Goal: Information Seeking & Learning: Check status

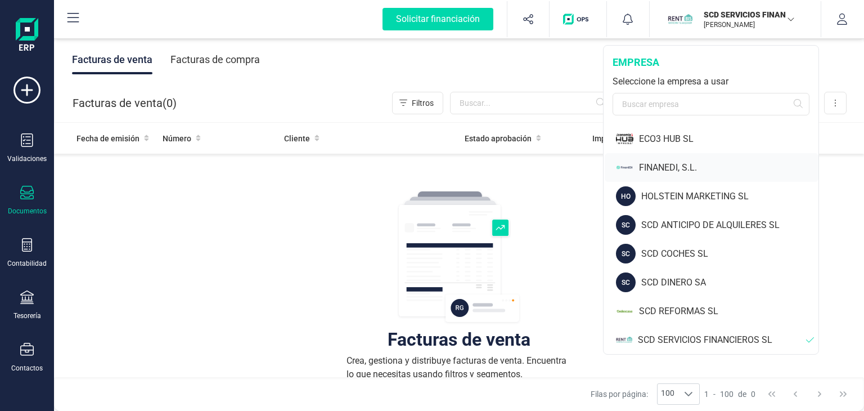
click at [671, 167] on div "FINANEDI, S.L." at bounding box center [729, 168] width 180 height 14
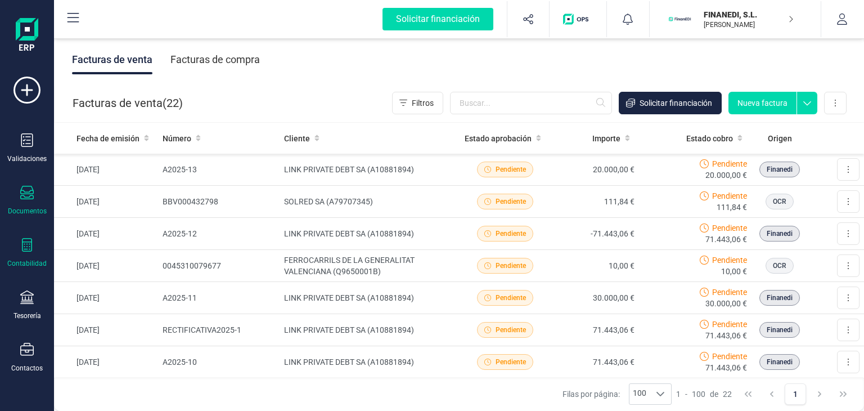
click at [23, 247] on icon at bounding box center [27, 245] width 14 height 14
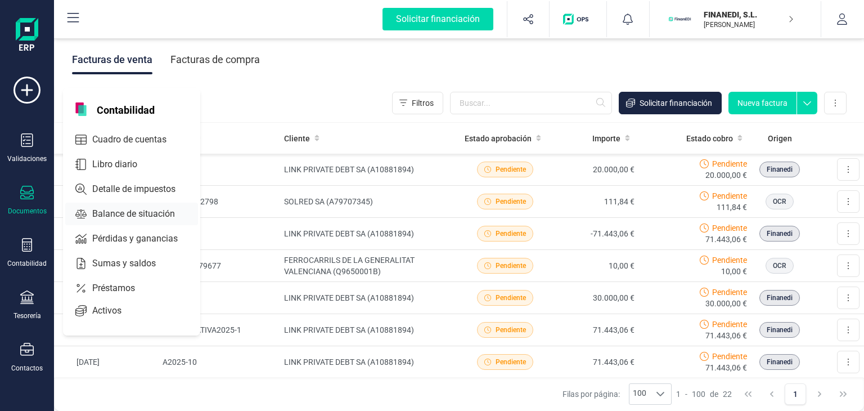
click at [140, 214] on span "Balance de situación" at bounding box center [141, 214] width 107 height 14
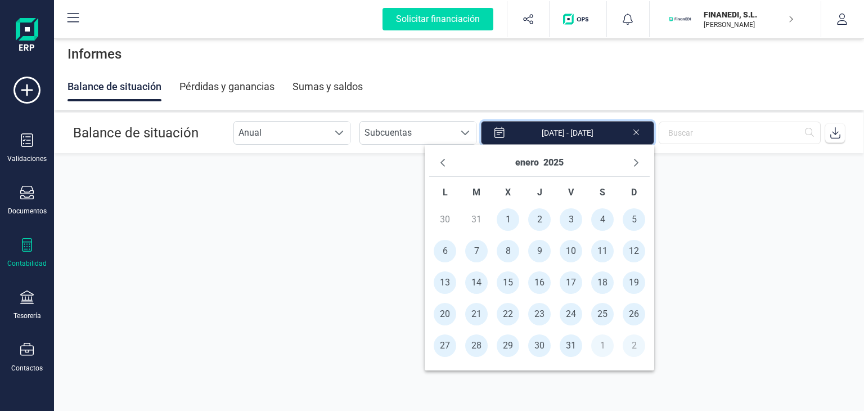
click at [541, 131] on input "[DATE] - [DATE]" at bounding box center [567, 133] width 173 height 24
click at [545, 163] on button "2025" at bounding box center [554, 163] width 20 height 18
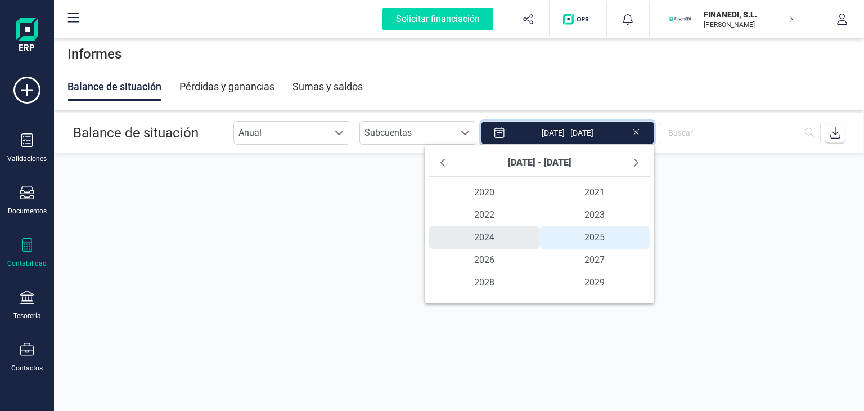
click at [487, 240] on span "2024" at bounding box center [484, 237] width 110 height 23
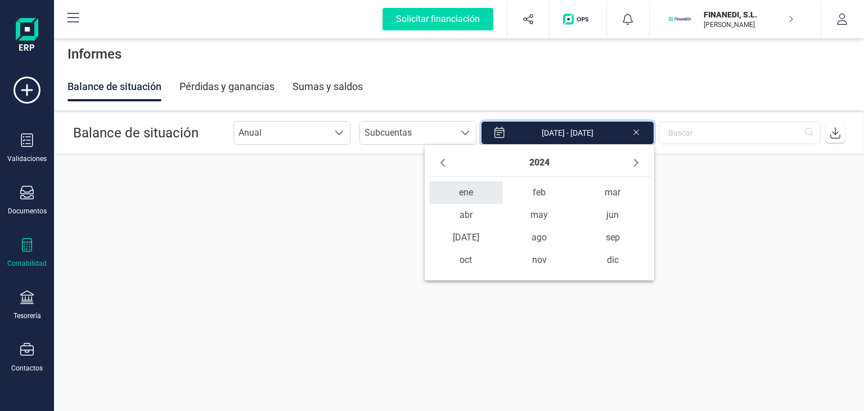
click at [470, 197] on span "ene" at bounding box center [466, 192] width 74 height 23
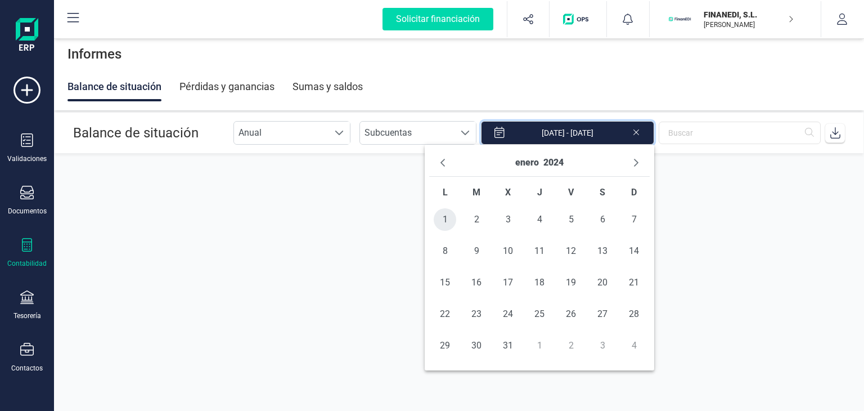
click at [442, 218] on span "1" at bounding box center [445, 219] width 23 height 23
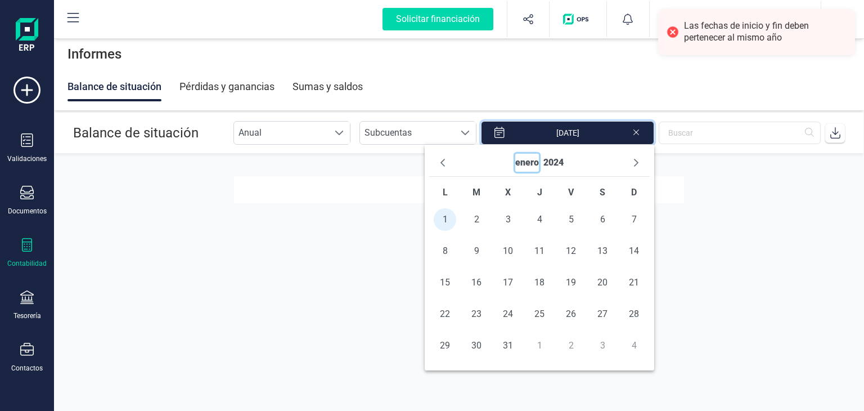
click at [520, 165] on button "enero" at bounding box center [528, 163] width 24 height 18
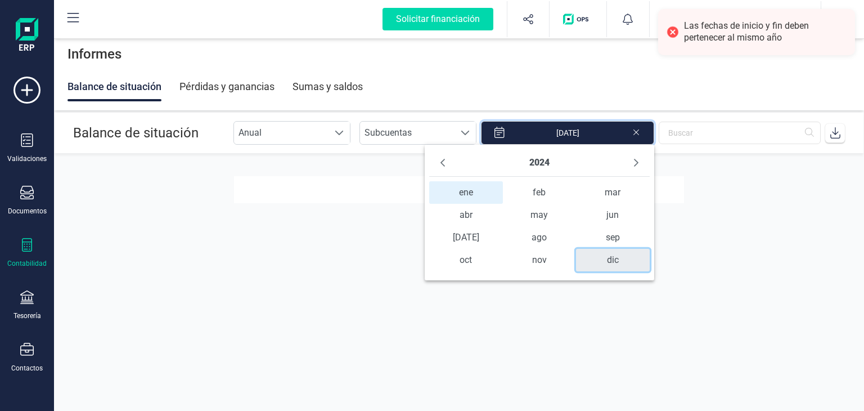
click at [600, 264] on span "dic" at bounding box center [613, 260] width 74 height 23
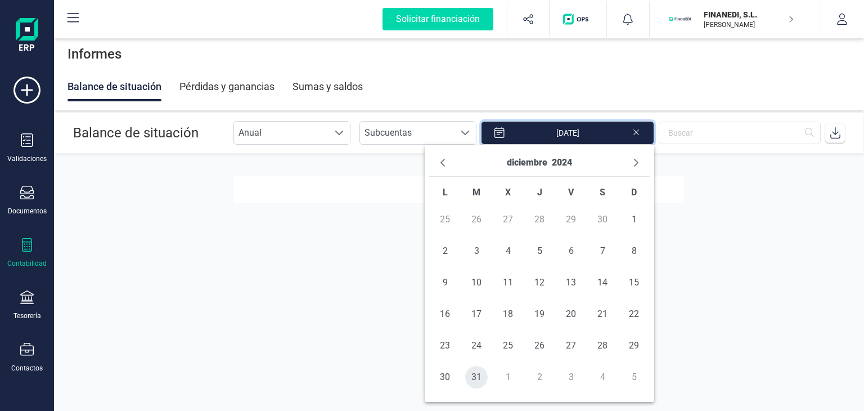
click at [477, 378] on span "31" at bounding box center [476, 377] width 23 height 23
type input "[DATE] - [DATE]"
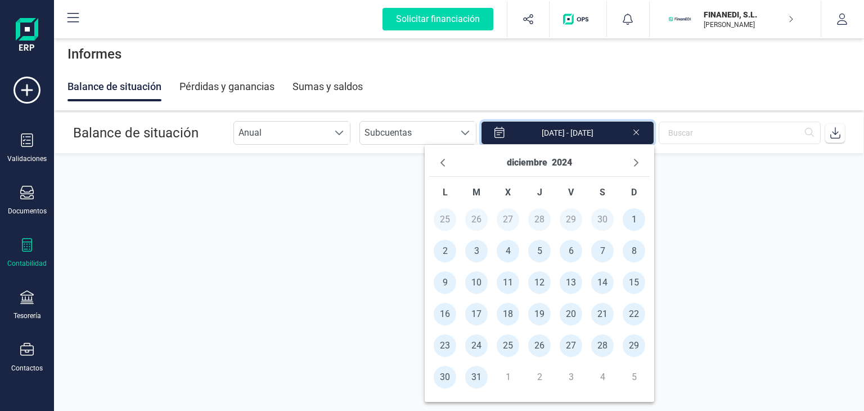
click at [699, 288] on section "Balance de situación Anual Anual Subcuentas Subcuentas 01/01/2024 - 31/12/2024" at bounding box center [459, 241] width 810 height 257
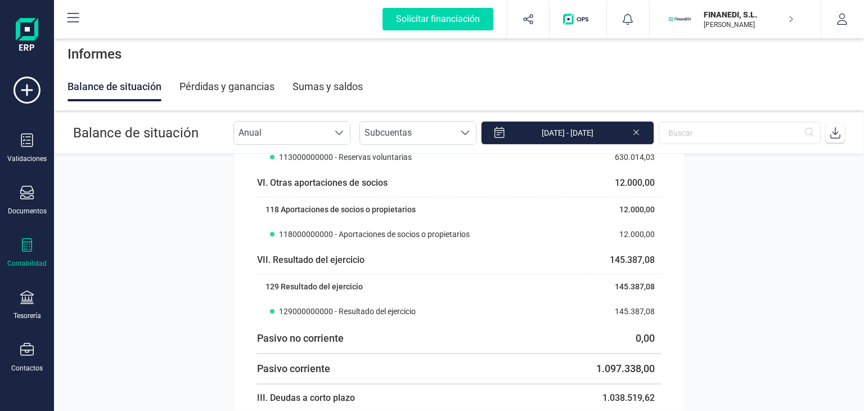
scroll to position [1688, 0]
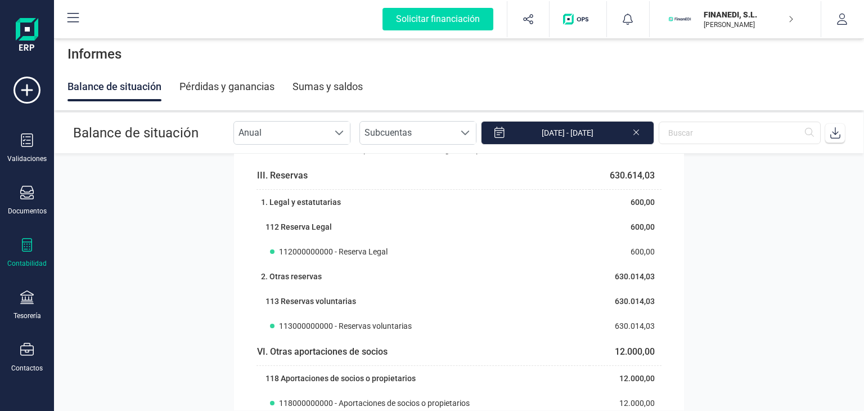
click at [243, 85] on div "Pérdidas y ganancias" at bounding box center [227, 86] width 95 height 29
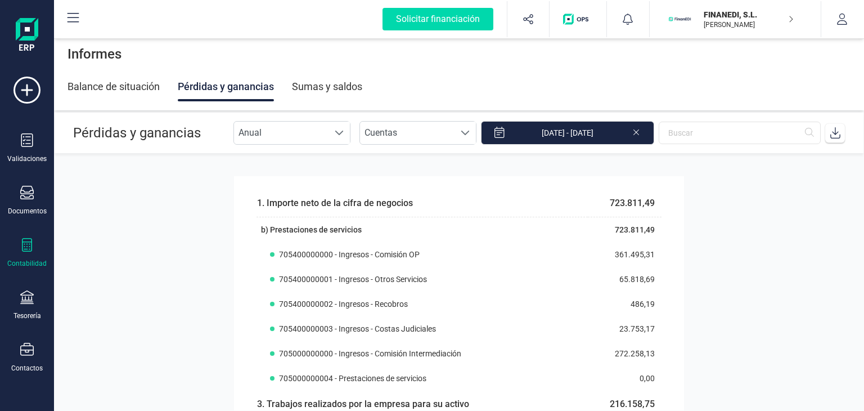
click at [137, 88] on div "Balance de situación" at bounding box center [114, 86] width 92 height 29
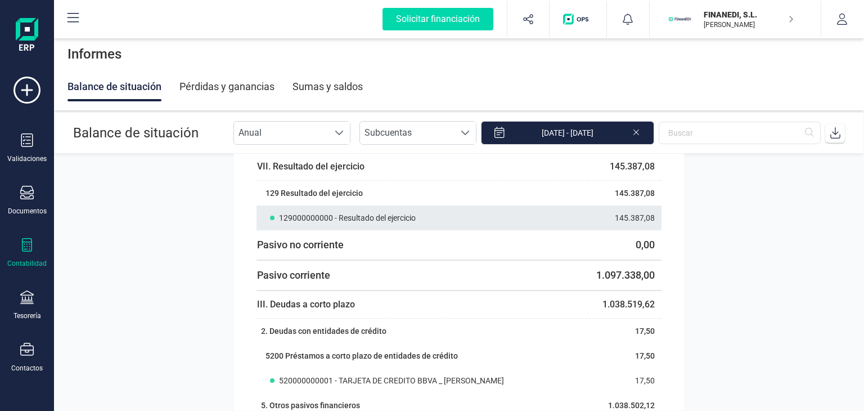
scroll to position [1970, 0]
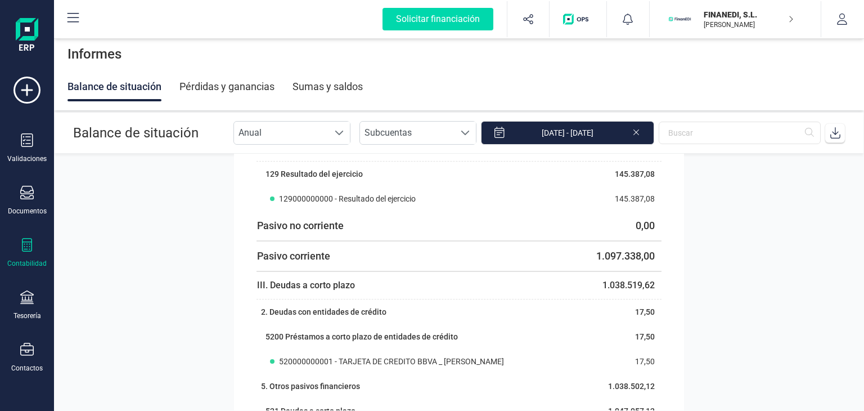
click at [244, 88] on div "Pérdidas y ganancias" at bounding box center [227, 86] width 95 height 29
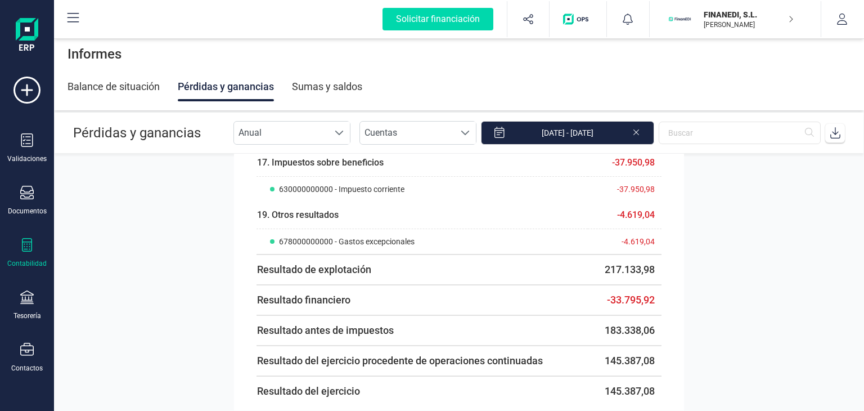
scroll to position [1609, 0]
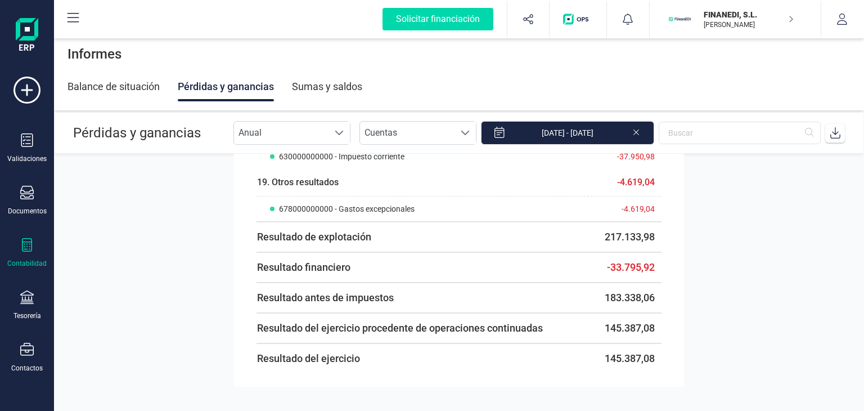
click at [119, 86] on div "Balance de situación" at bounding box center [114, 86] width 92 height 29
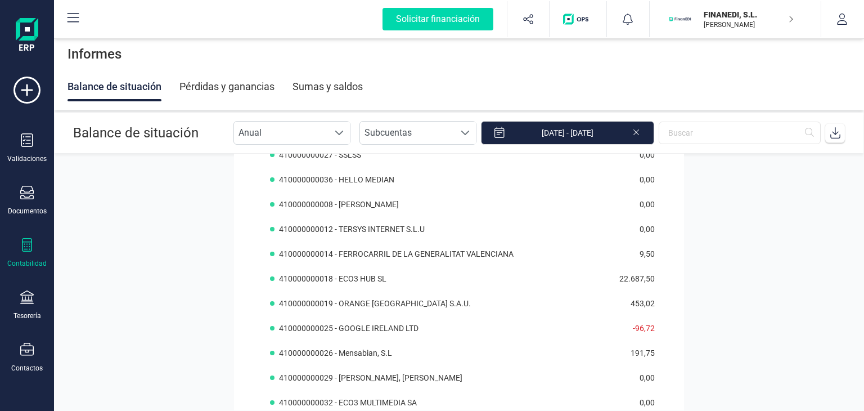
scroll to position [3095, 0]
click at [248, 82] on div "Pérdidas y ganancias" at bounding box center [227, 86] width 95 height 29
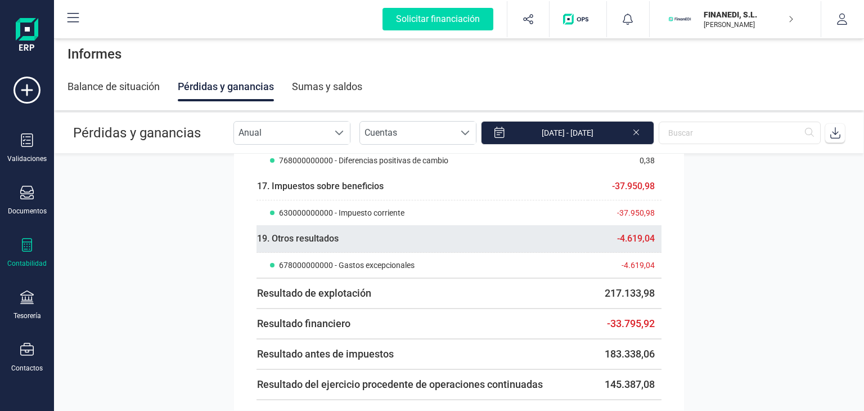
scroll to position [1215, 0]
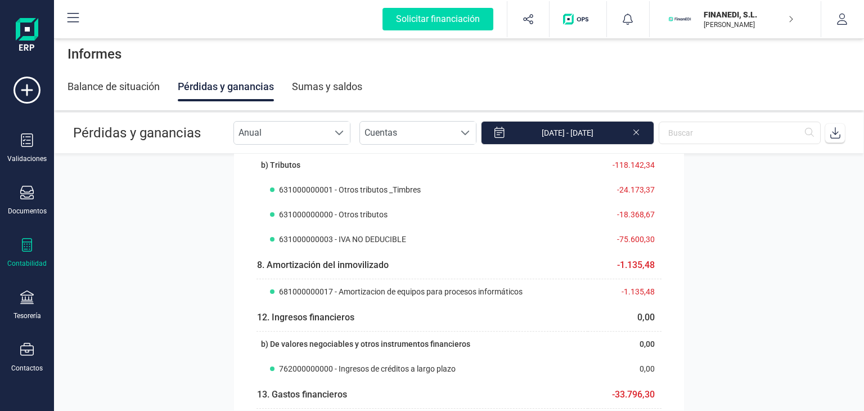
click at [119, 88] on div "Balance de situación" at bounding box center [114, 86] width 92 height 29
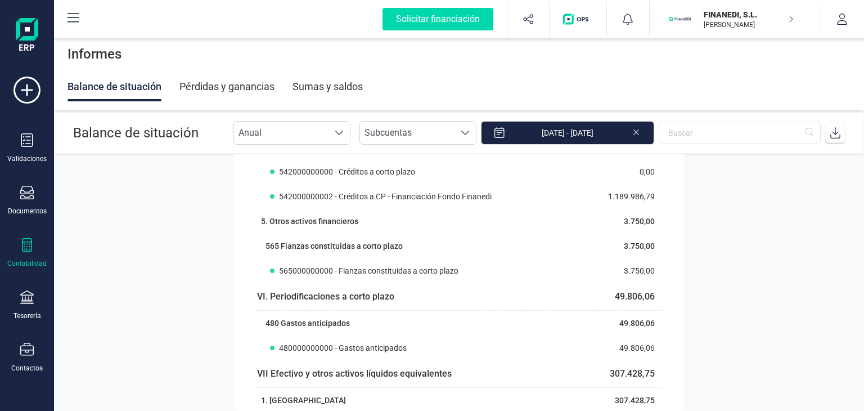
scroll to position [1126, 0]
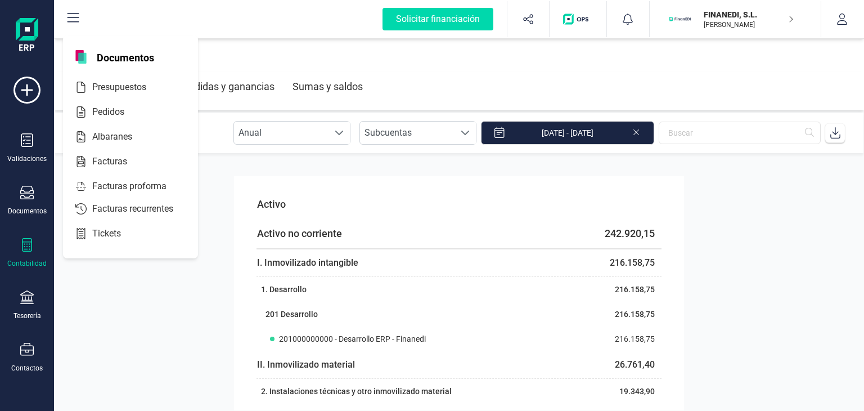
click at [30, 245] on icon at bounding box center [27, 245] width 10 height 14
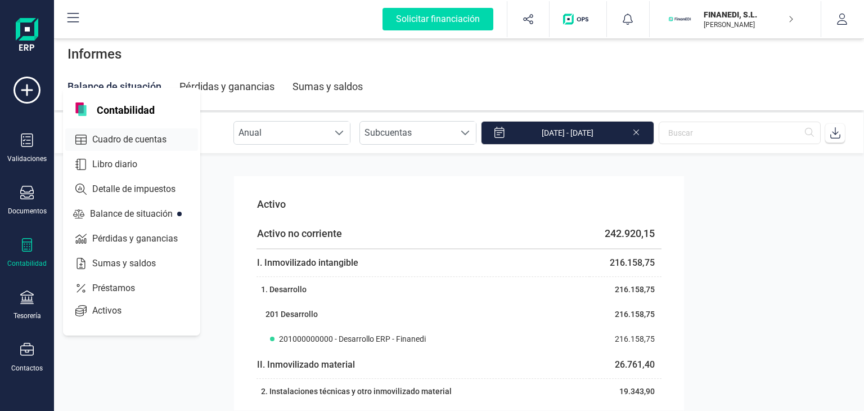
click at [106, 135] on span "Cuadro de cuentas" at bounding box center [137, 140] width 99 height 14
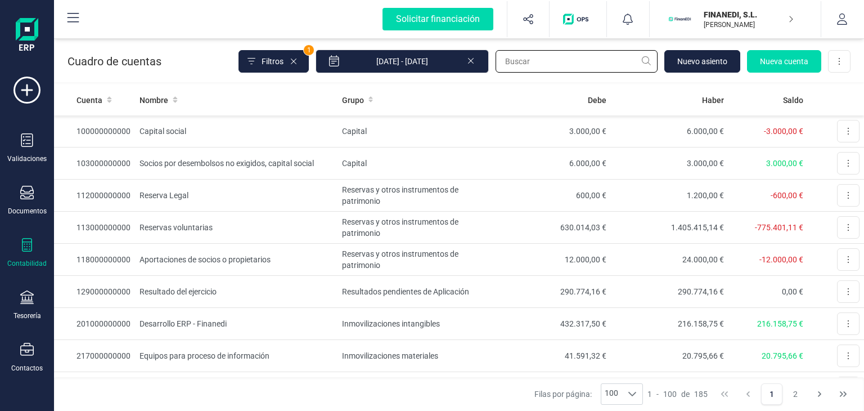
click at [533, 61] on input "text" at bounding box center [577, 61] width 162 height 23
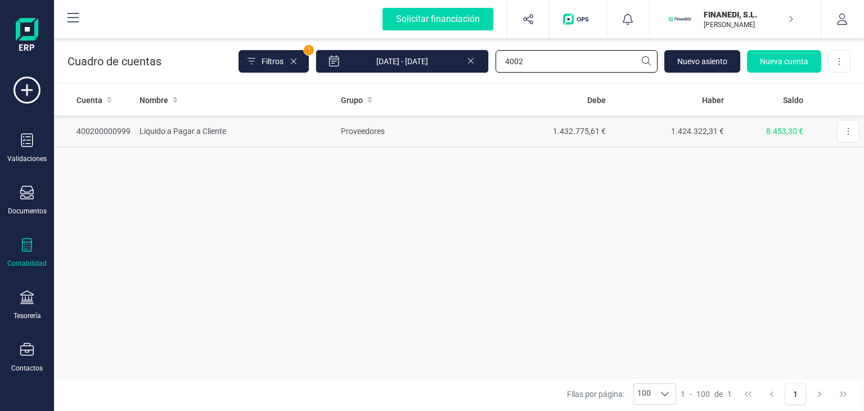
type input "4002"
click at [207, 131] on td "Liquido a Pagar a Cliente" at bounding box center [235, 131] width 201 height 32
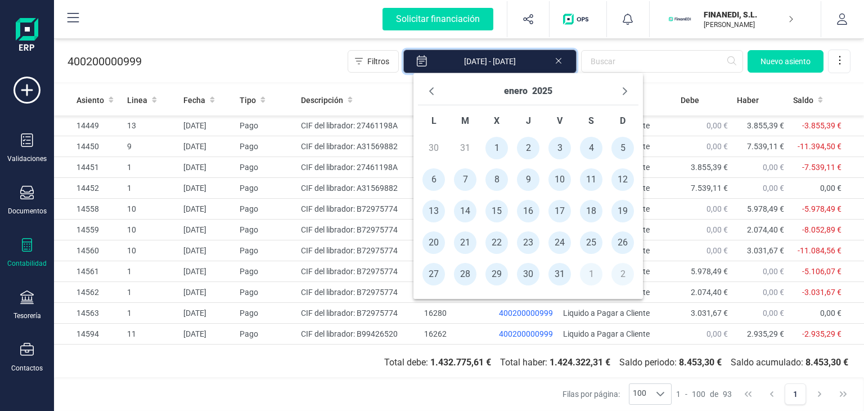
click at [529, 60] on input "[DATE] - [DATE]" at bounding box center [490, 62] width 173 height 24
click at [540, 93] on button "2025" at bounding box center [542, 91] width 20 height 18
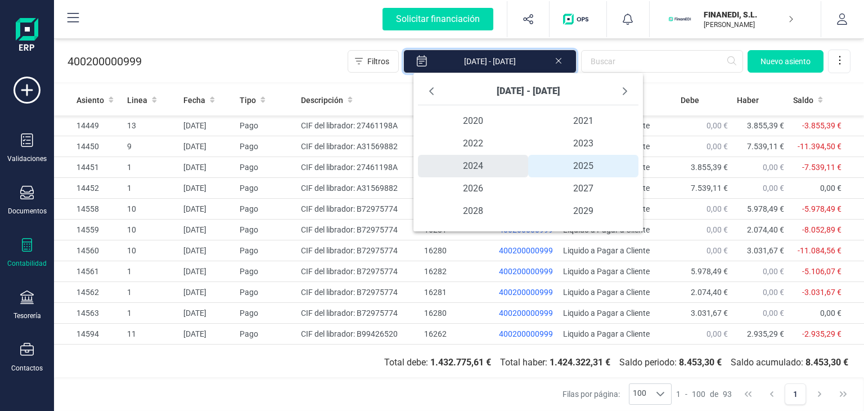
click at [480, 160] on span "2024" at bounding box center [473, 166] width 110 height 23
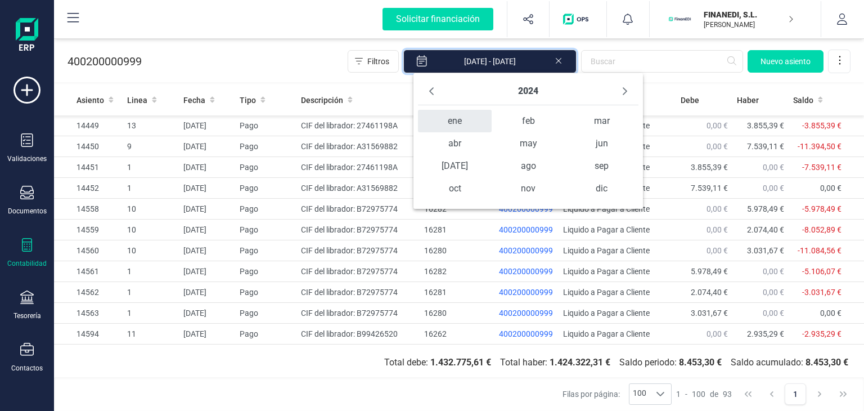
click at [461, 123] on span "ene" at bounding box center [455, 121] width 74 height 23
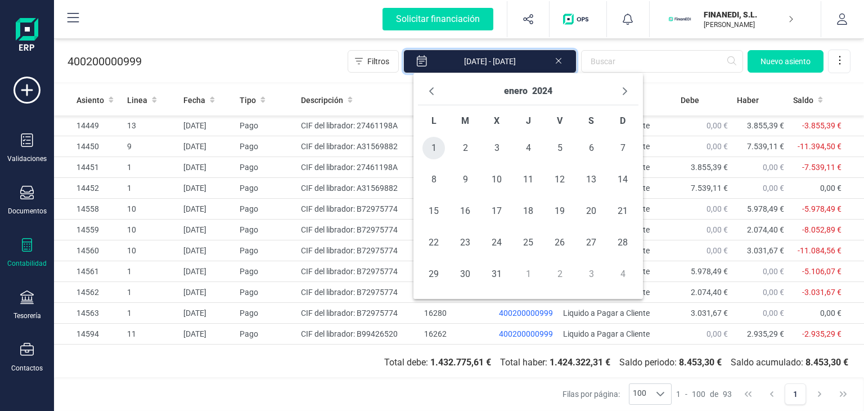
click at [437, 148] on span "1" at bounding box center [434, 148] width 23 height 23
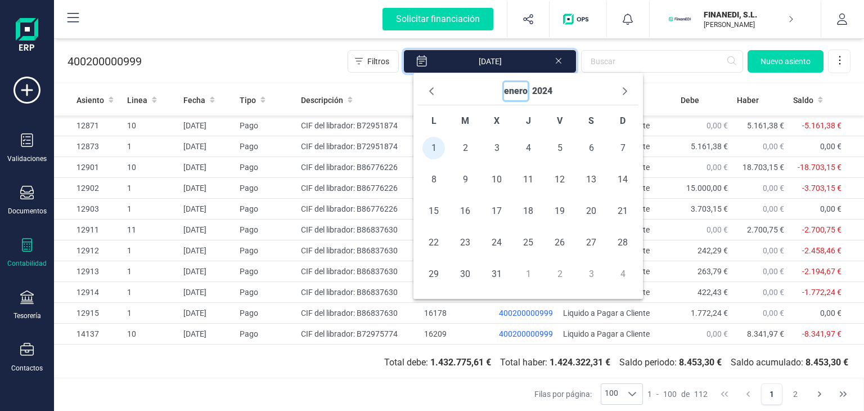
click at [519, 91] on button "enero" at bounding box center [516, 91] width 24 height 18
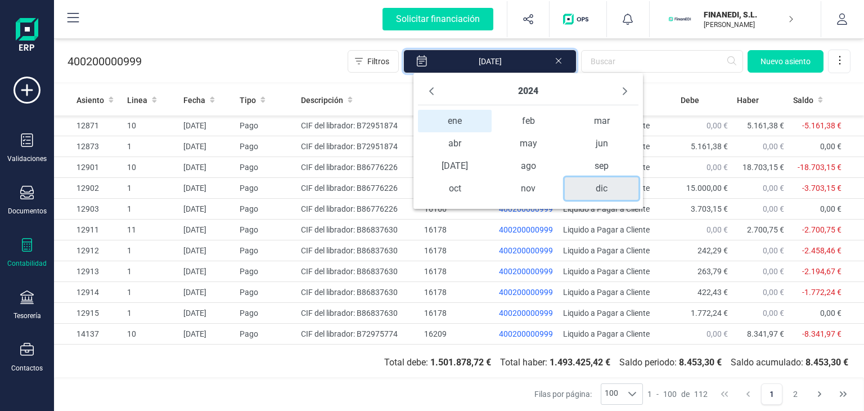
click at [586, 188] on span "dic" at bounding box center [602, 188] width 74 height 23
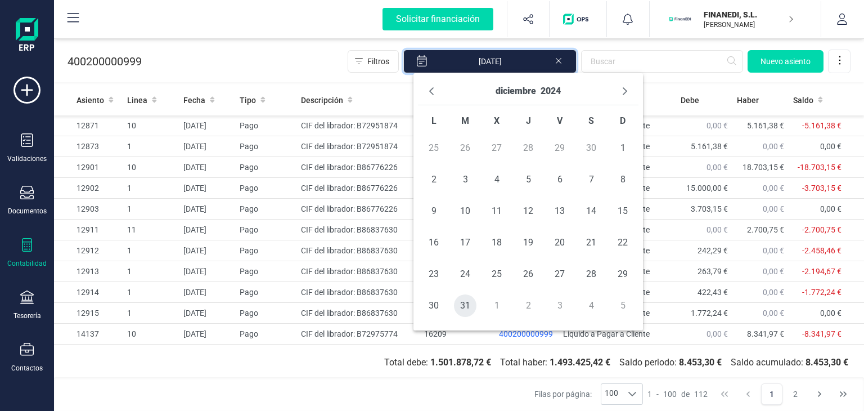
click at [461, 307] on span "31" at bounding box center [465, 305] width 23 height 23
type input "[DATE] - [DATE]"
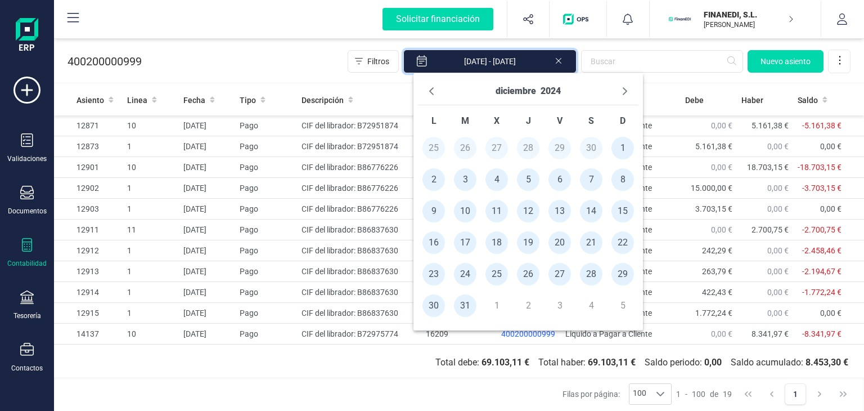
scroll to position [162, 0]
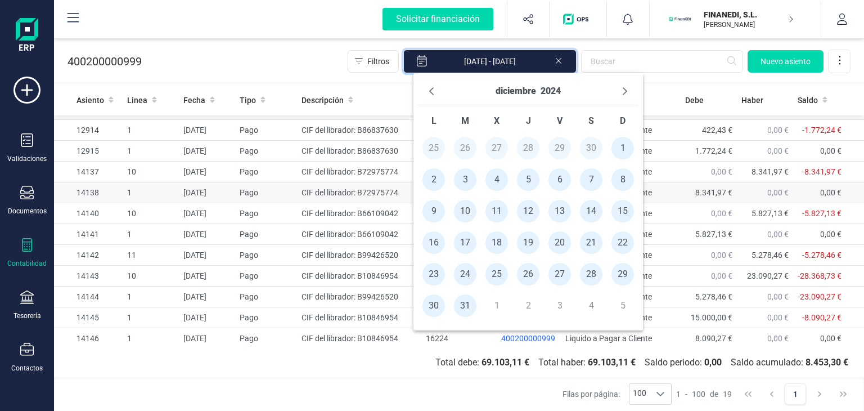
click at [382, 190] on td "CIF del librador: B72975774" at bounding box center [359, 192] width 124 height 21
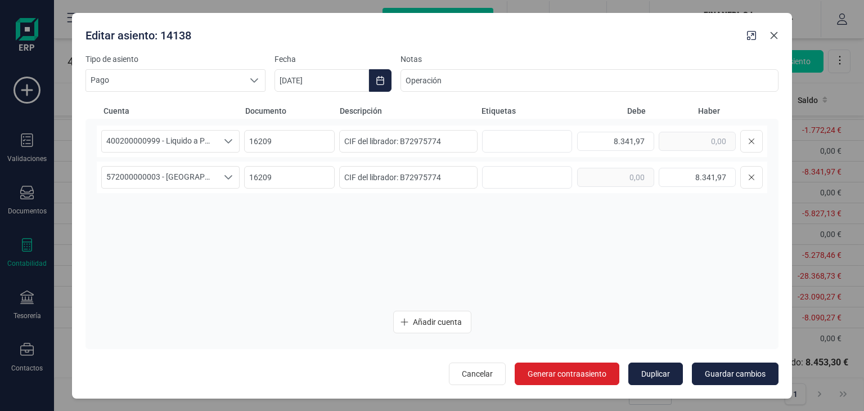
click at [774, 38] on icon "Close" at bounding box center [774, 35] width 9 height 9
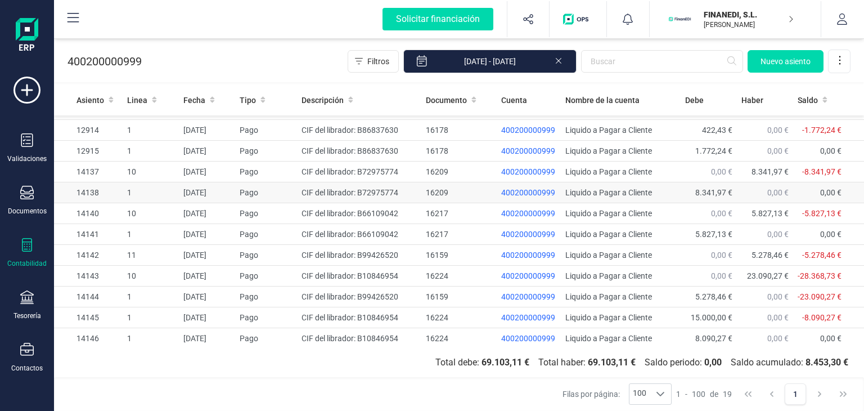
click at [379, 192] on td "CIF del librador: B72975774" at bounding box center [359, 192] width 124 height 21
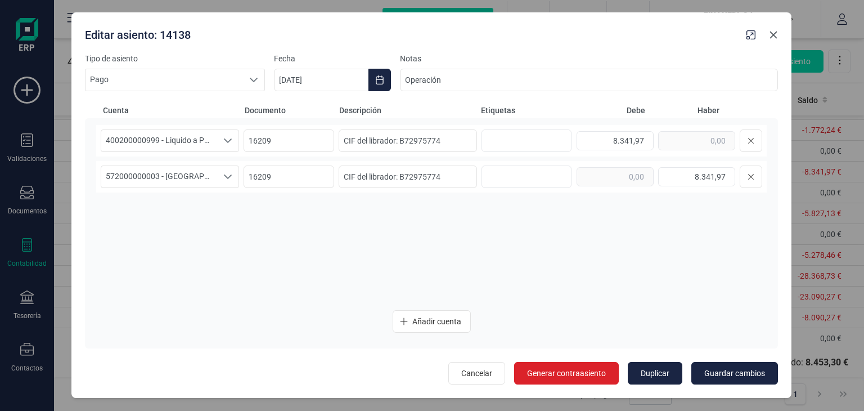
click at [776, 37] on icon "Close" at bounding box center [773, 35] width 7 height 7
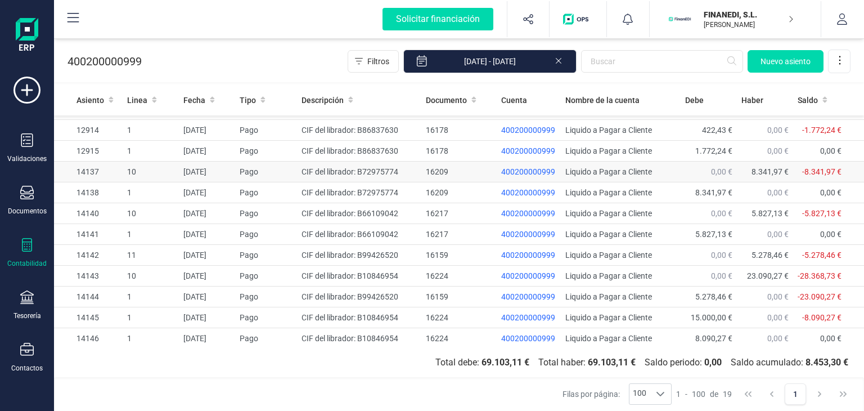
click at [431, 169] on div "16209" at bounding box center [459, 171] width 66 height 11
click at [617, 167] on td "Liquido a Pagar a Cliente" at bounding box center [621, 172] width 120 height 21
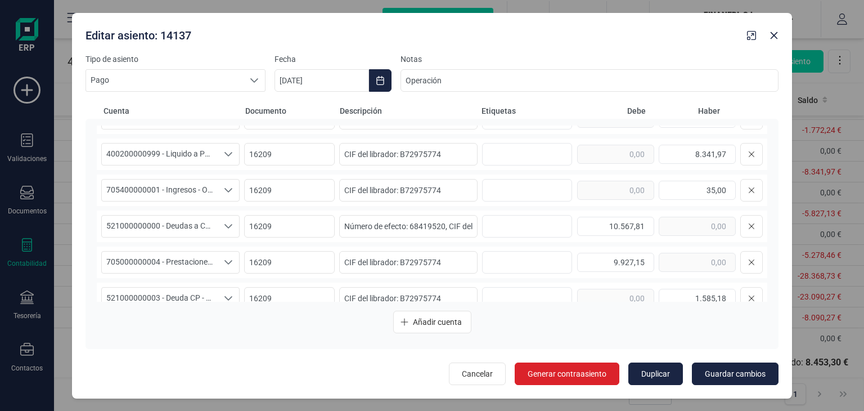
scroll to position [0, 0]
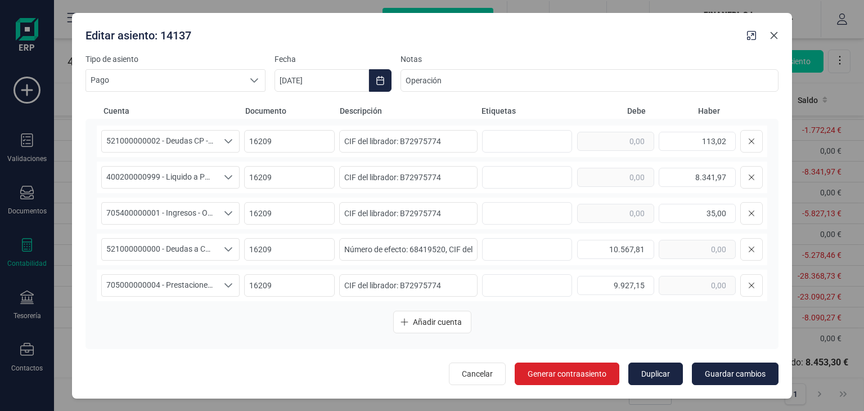
click at [774, 35] on icon "Close" at bounding box center [774, 35] width 7 height 7
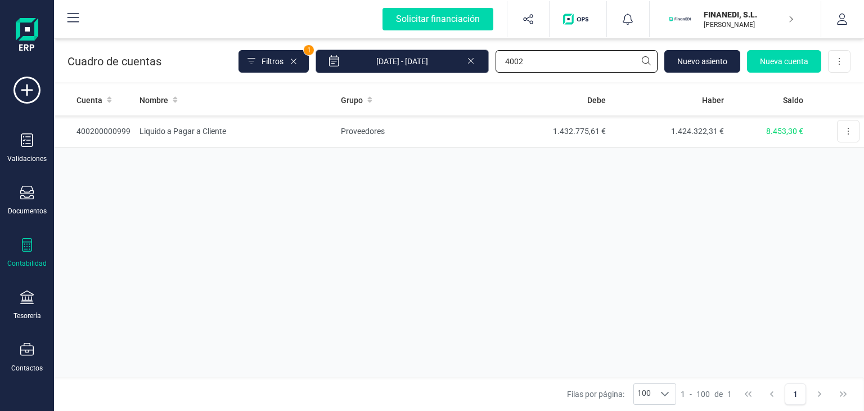
drag, startPoint x: 545, startPoint y: 65, endPoint x: 421, endPoint y: 64, distance: 123.8
click at [423, 64] on div "Filtros 1 [DATE] - [DATE] 4002 [GEOGRAPHIC_DATA] Nueva cuenta Descargar Excel" at bounding box center [545, 62] width 612 height 24
type input "4800"
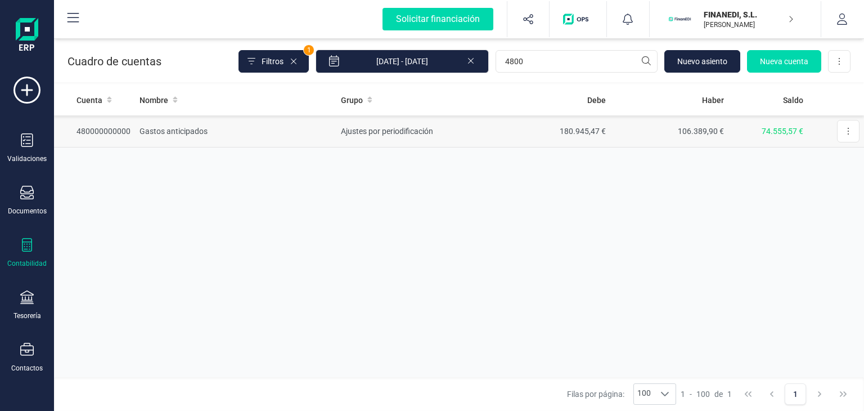
click at [163, 129] on td "Gastos anticipados" at bounding box center [235, 131] width 201 height 32
